Goal: Check status: Check status

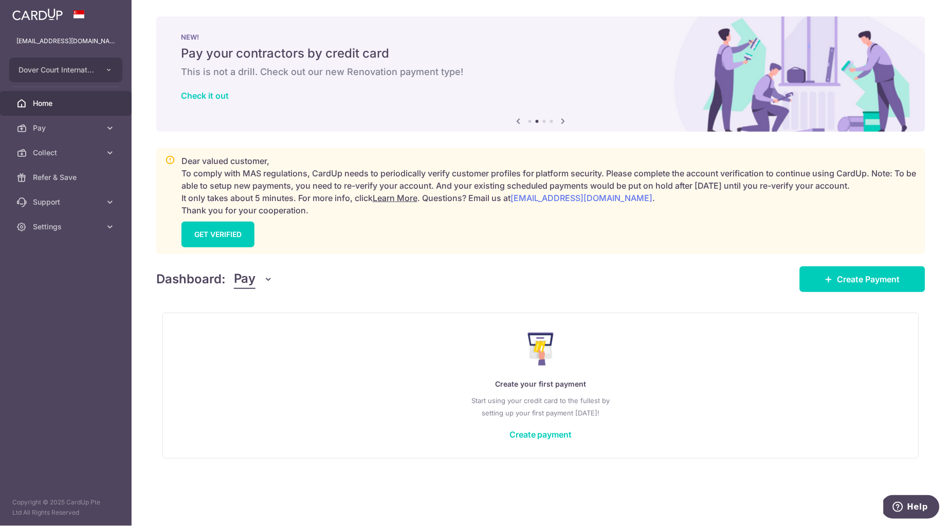
click at [267, 282] on icon "button" at bounding box center [269, 279] width 10 height 10
click at [262, 338] on link "Collect" at bounding box center [287, 332] width 107 height 25
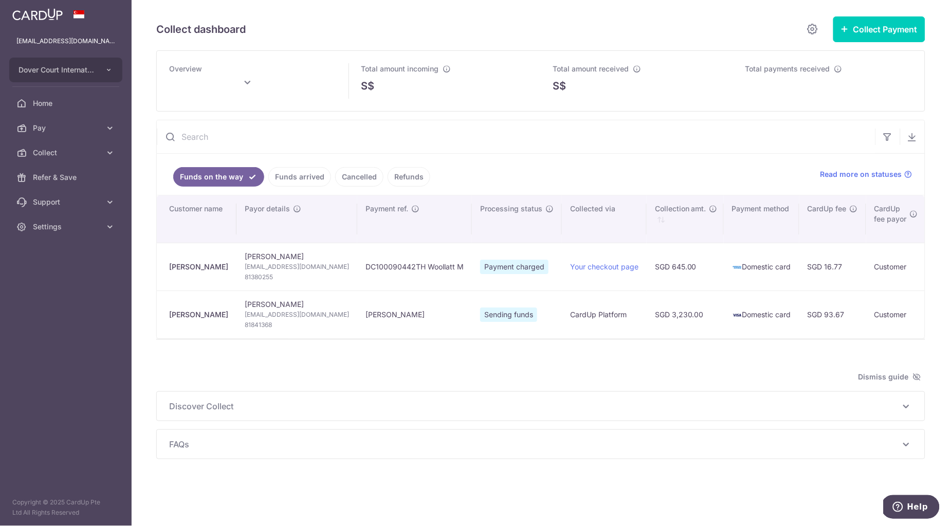
scroll to position [0, 13]
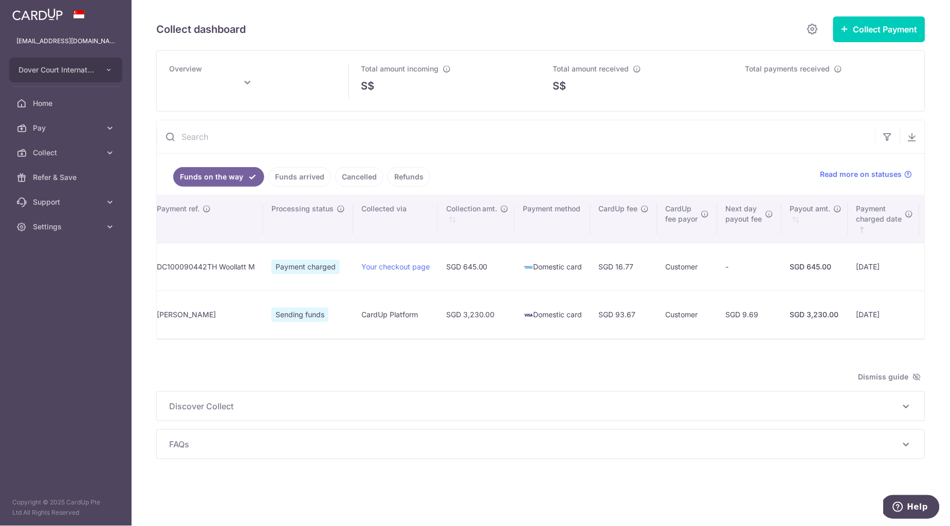
type input "September 2025"
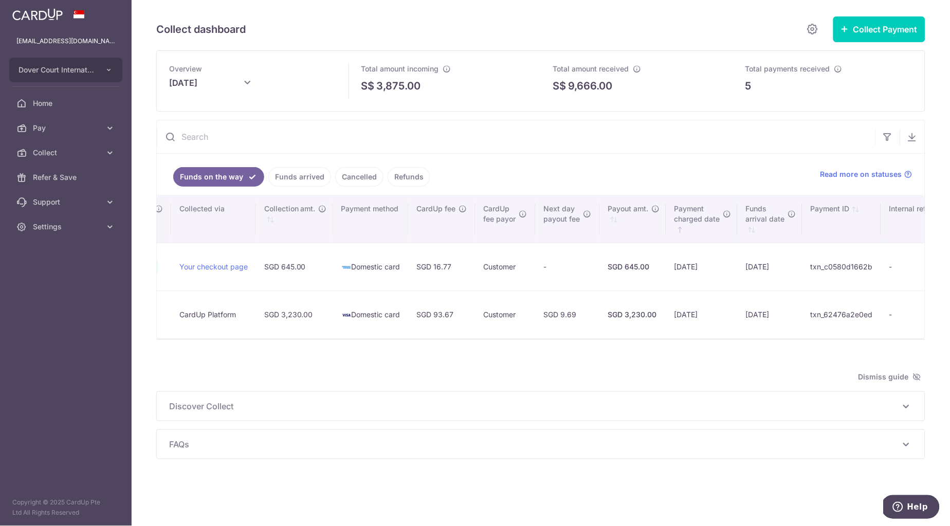
scroll to position [0, 392]
click at [610, 372] on div "Overview September 2025 Total amount incoming S$ 3,875.00 Total amount received…" at bounding box center [540, 254] width 769 height 409
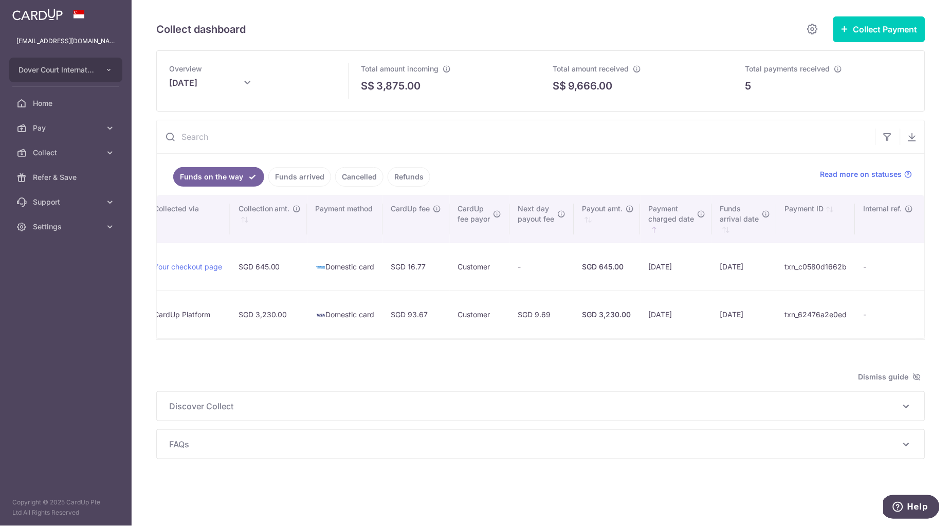
scroll to position [0, 0]
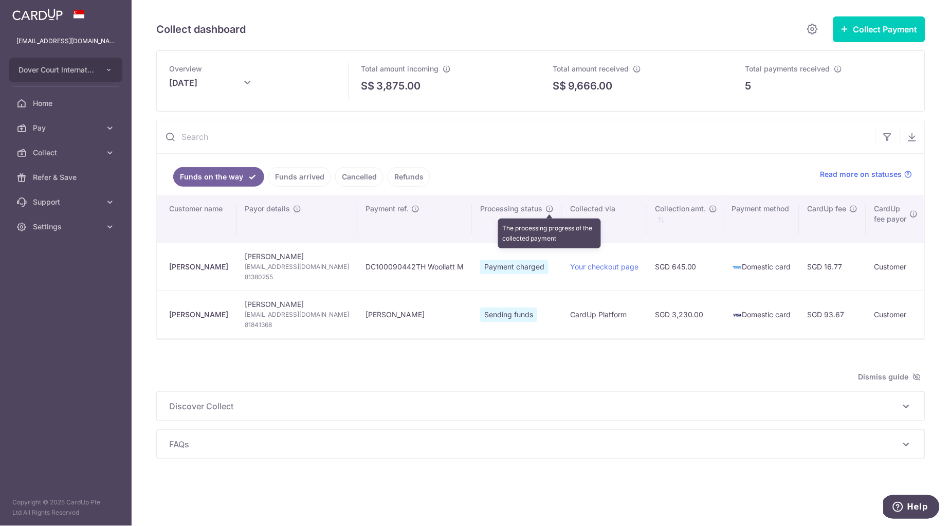
click at [552, 206] on icon "\a \a Processing status\a \a \a" at bounding box center [549, 209] width 8 height 8
click at [523, 158] on ul "Funds on the way Funds arrived Cancelled Refunds" at bounding box center [482, 174] width 651 height 41
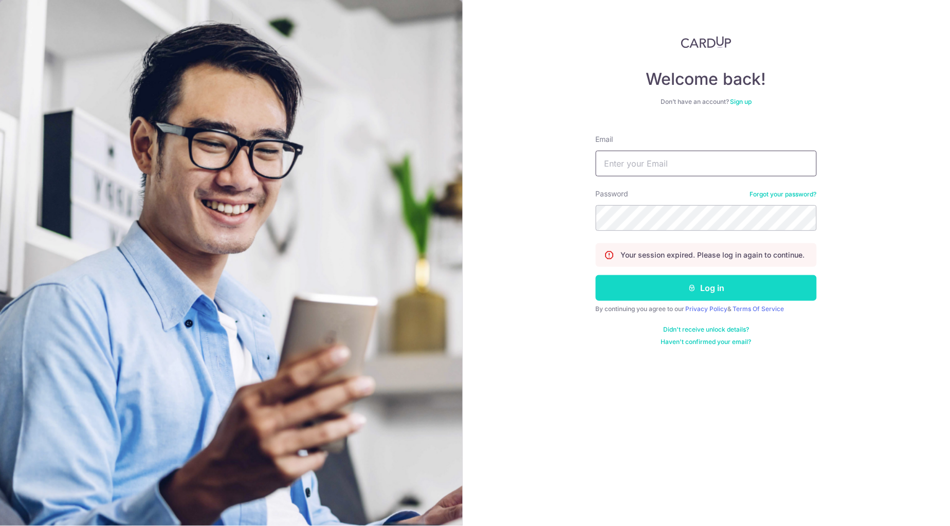
type input "[EMAIL_ADDRESS][DOMAIN_NAME]"
click at [705, 294] on button "Log in" at bounding box center [706, 288] width 221 height 26
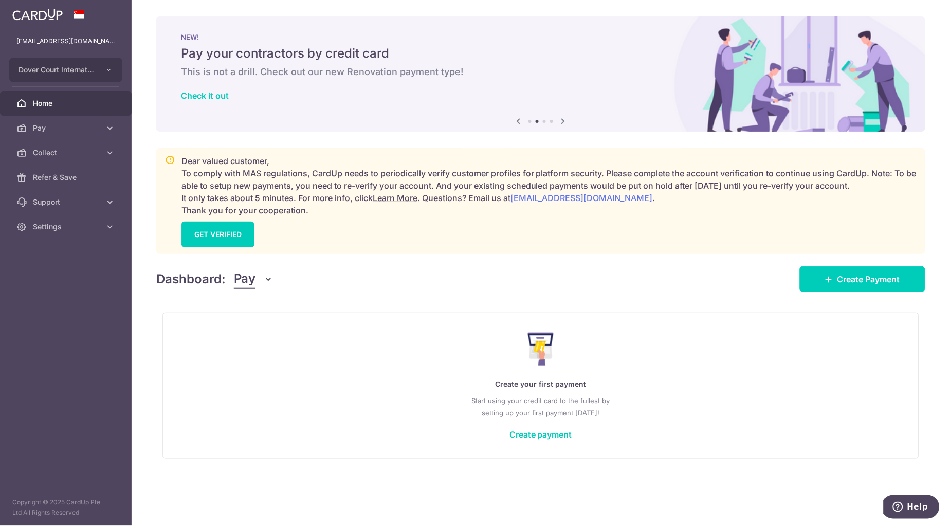
click at [267, 281] on icon "button" at bounding box center [269, 279] width 10 height 10
click at [270, 339] on link "Collect" at bounding box center [287, 332] width 107 height 25
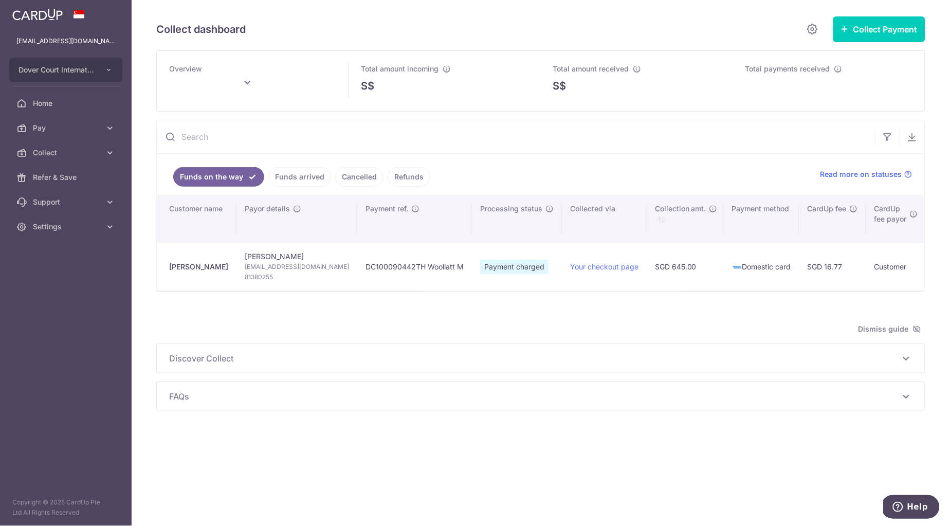
click at [315, 174] on link "Funds arrived" at bounding box center [299, 177] width 63 height 20
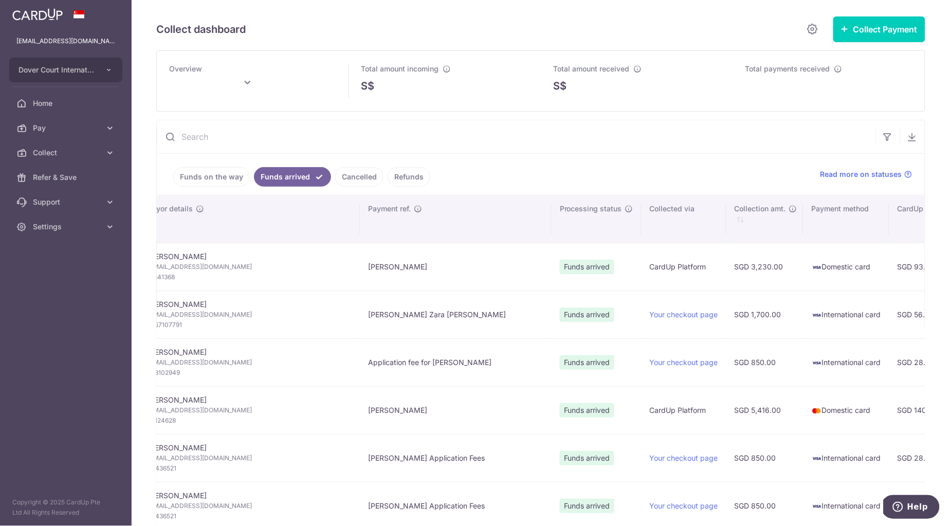
scroll to position [0, 501]
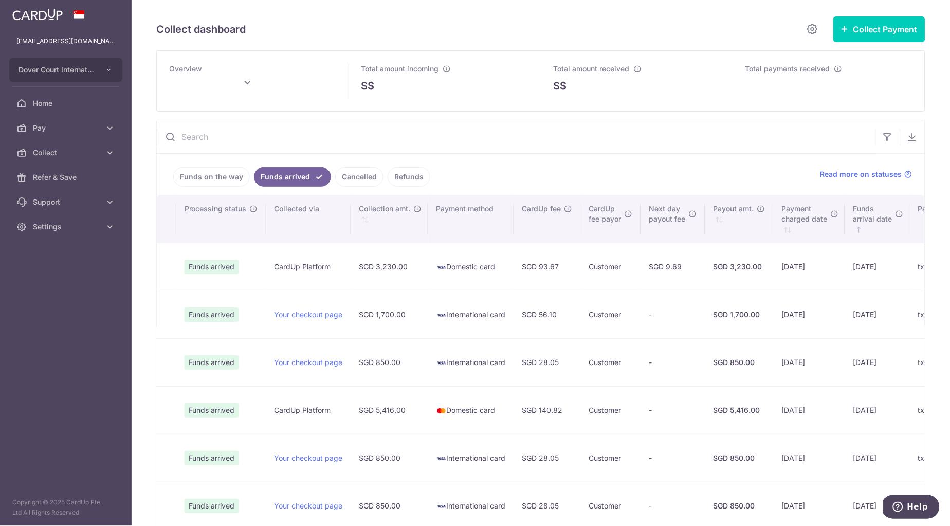
type input "[DATE]"
drag, startPoint x: 473, startPoint y: 267, endPoint x: 546, endPoint y: 270, distance: 73.1
click at [546, 270] on tr "[PERSON_NAME] [PERSON_NAME] [PERSON_NAME] [PERSON_NAME][EMAIL_ADDRESS][DOMAIN_N…" at bounding box center [358, 267] width 1405 height 48
click at [845, 268] on td "[DATE]" at bounding box center [877, 267] width 65 height 48
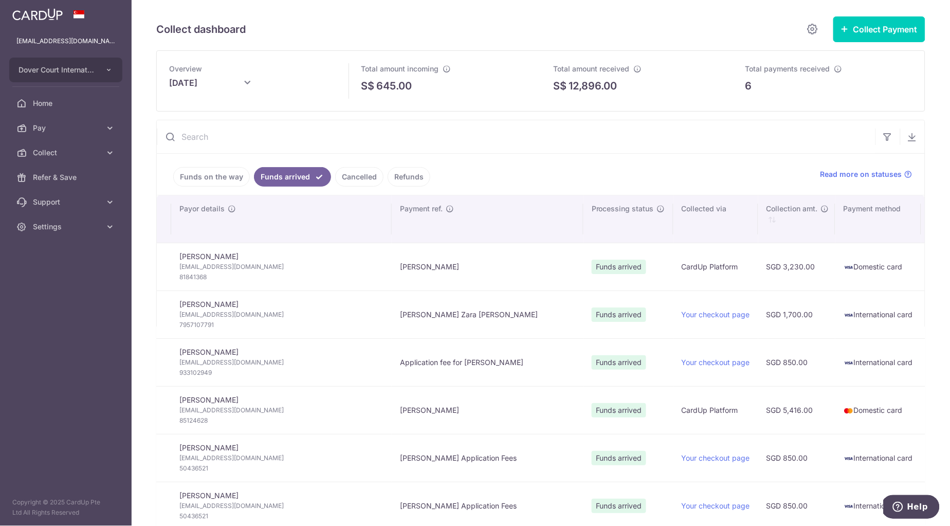
scroll to position [0, 0]
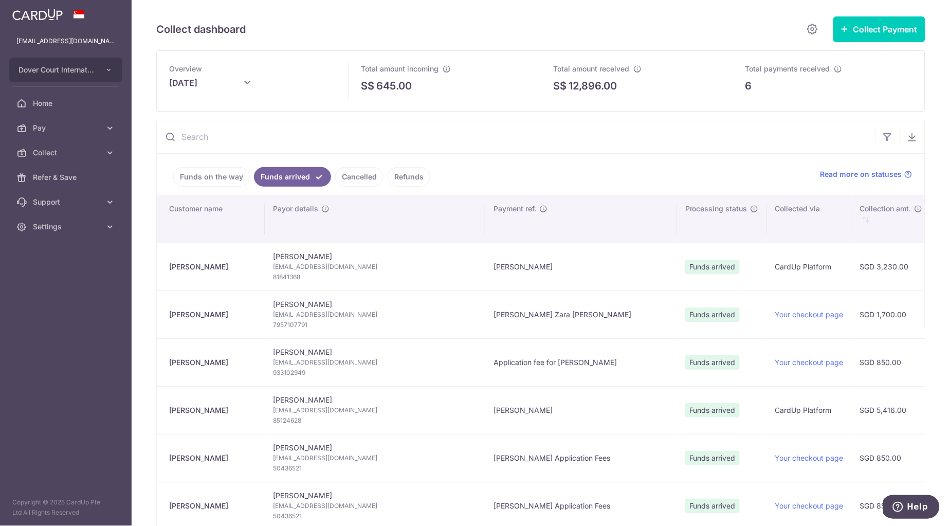
drag, startPoint x: 737, startPoint y: 265, endPoint x: 143, endPoint y: 265, distance: 593.7
click at [143, 265] on div "Collect dashboard Collect Payment Create request to collect payments Custom Pay…" at bounding box center [541, 263] width 818 height 526
click at [457, 178] on ul "Funds on the way Funds arrived Cancelled Refunds" at bounding box center [482, 174] width 651 height 41
click at [695, 156] on ul "Funds on the way Funds arrived Cancelled Refunds" at bounding box center [482, 174] width 651 height 41
